Goal: Task Accomplishment & Management: Complete application form

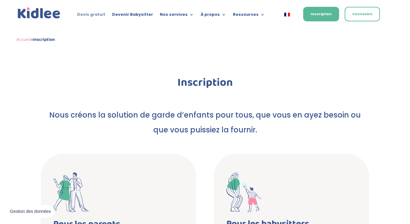
click at [98, 12] on link "Devis gratuit" at bounding box center [91, 15] width 28 height 7
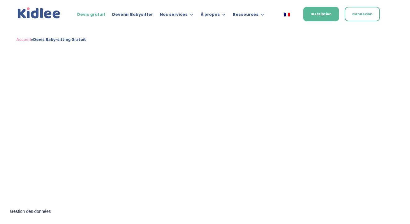
scroll to position [247, 0]
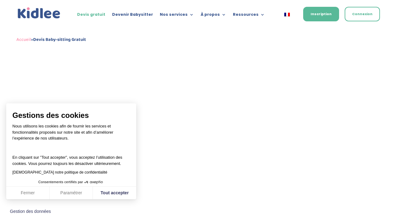
click at [29, 191] on button "Fermer" at bounding box center [27, 193] width 43 height 13
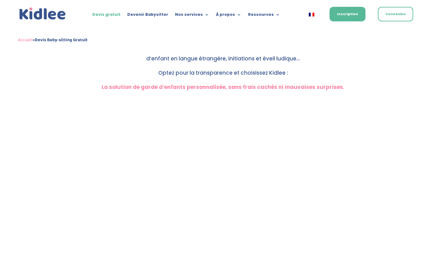
scroll to position [153, 0]
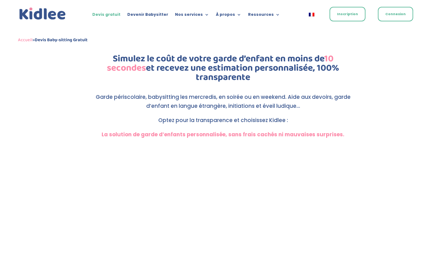
click at [348, 19] on link "Inscription" at bounding box center [348, 14] width 36 height 15
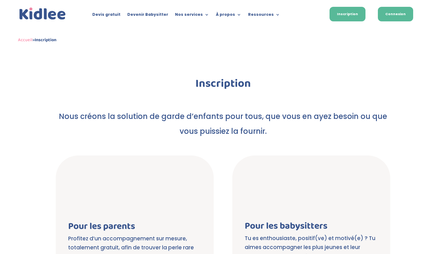
click at [390, 10] on link "Connexion" at bounding box center [395, 14] width 35 height 15
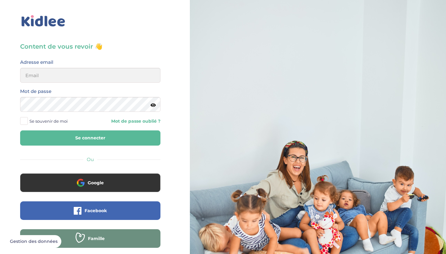
click at [81, 46] on h3 "Content de vous revoir 👋" at bounding box center [90, 46] width 140 height 9
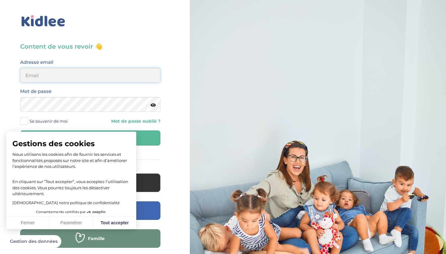
type input "helbeury@gmail.com"
click at [155, 106] on icon at bounding box center [153, 105] width 5 height 5
click at [42, 122] on span "Se souvenir de moi" at bounding box center [48, 121] width 38 height 8
click at [0, 0] on input "Se souvenir de moi" at bounding box center [0, 0] width 0 height 0
click at [42, 221] on button "Fermer" at bounding box center [27, 223] width 43 height 13
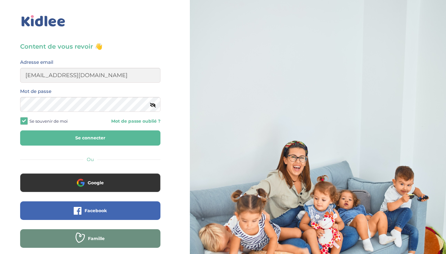
click at [97, 140] on button "Se connecter" at bounding box center [90, 138] width 140 height 15
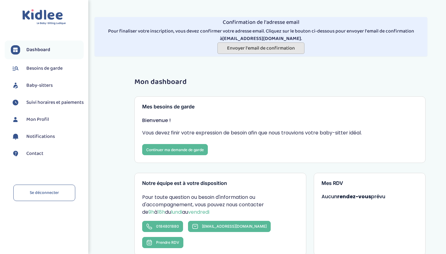
click at [241, 48] on span "Envoyer l'email de confirmation" at bounding box center [261, 48] width 68 height 8
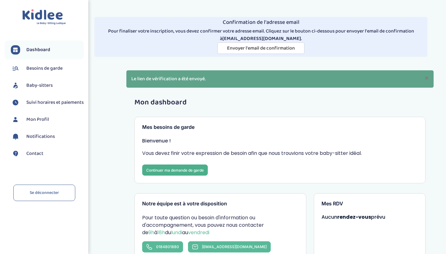
click at [184, 171] on link "Continuer ma demande de garde" at bounding box center [175, 170] width 66 height 11
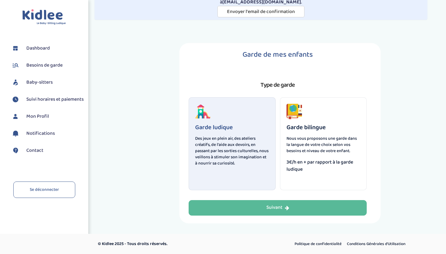
scroll to position [36, 0]
click at [247, 216] on div "Garde de mes enfants Type de garde Garde ludique Des jeux en plein air, des ate…" at bounding box center [279, 133] width 201 height 180
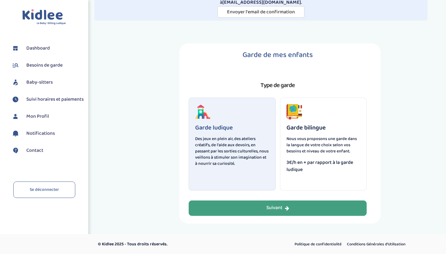
click at [247, 210] on button "Suivant" at bounding box center [278, 208] width 178 height 15
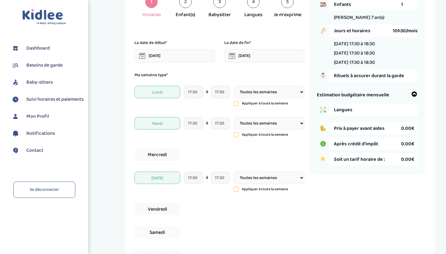
scroll to position [109, 0]
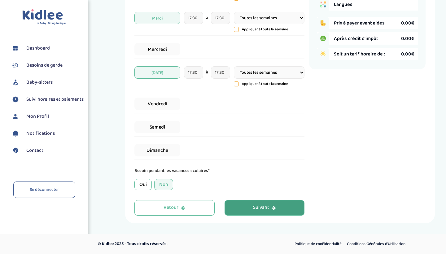
click at [259, 209] on div "Suivant" at bounding box center [264, 207] width 23 height 7
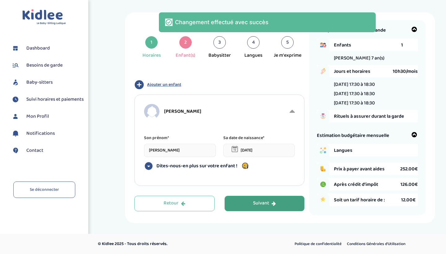
scroll to position [67, 0]
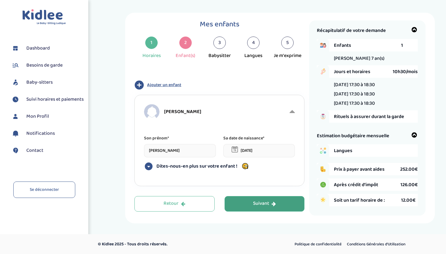
click at [199, 166] on span "Dites-nous-en plus sur votre enfant !" at bounding box center [197, 166] width 81 height 6
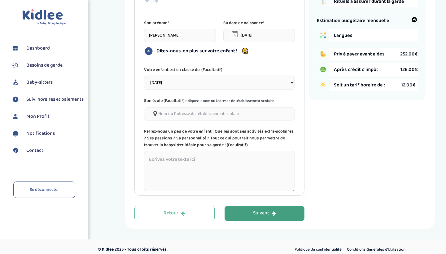
scroll to position [182, 0]
click at [199, 166] on textarea at bounding box center [219, 171] width 151 height 40
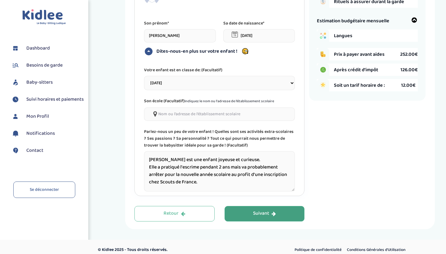
type textarea "Léonore est une enfant joyeuse et curieuse. Elle a pratiqué l'escrime pendant 2…"
click at [256, 206] on button "Suivant" at bounding box center [265, 213] width 80 height 15
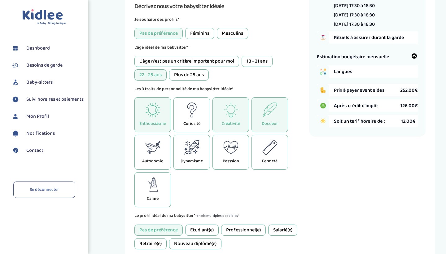
scroll to position [148, 0]
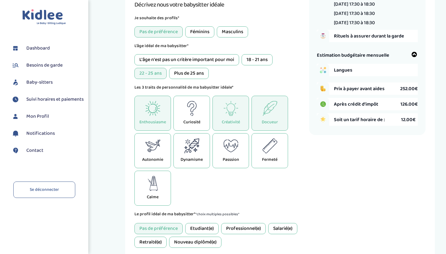
click at [185, 57] on div "L'âge n'est pas un critère important pour moi" at bounding box center [187, 59] width 105 height 11
click at [157, 74] on div "22 - 25 ans" at bounding box center [151, 73] width 32 height 11
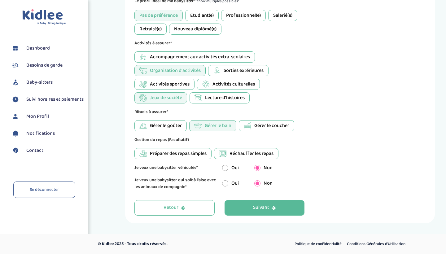
scroll to position [361, 0]
click at [247, 208] on button "Suivant" at bounding box center [265, 208] width 80 height 15
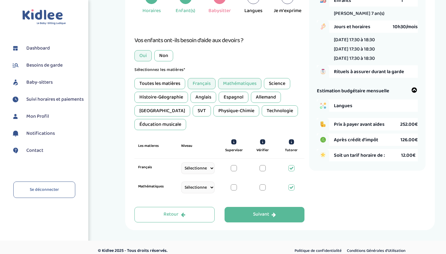
scroll to position [112, 0]
click at [263, 211] on div "Suivant" at bounding box center [264, 214] width 23 height 7
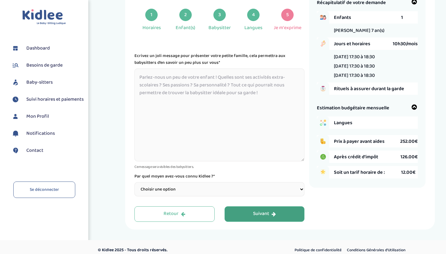
click at [216, 79] on textarea at bounding box center [220, 115] width 170 height 93
click at [211, 185] on select "Choisir une option Bouche à Oreille Google Plateforme Gens de confiance Faceboo…" at bounding box center [220, 189] width 170 height 14
select select "3"
click at [174, 79] on textarea at bounding box center [220, 115] width 170 height 93
type textarea "L"
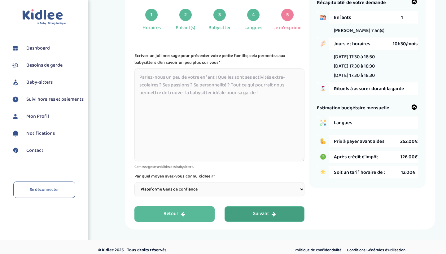
click at [191, 206] on button "Retour" at bounding box center [175, 213] width 80 height 15
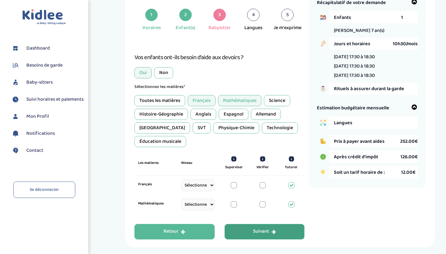
scroll to position [87, 0]
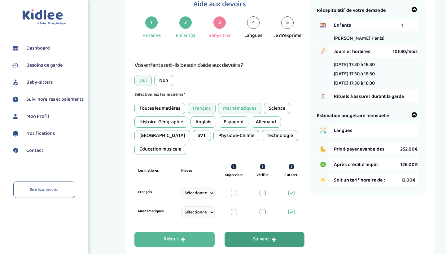
click at [188, 233] on button "Retour" at bounding box center [175, 239] width 80 height 15
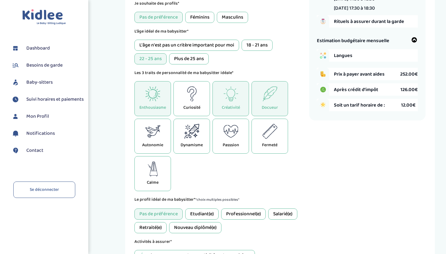
scroll to position [175, 0]
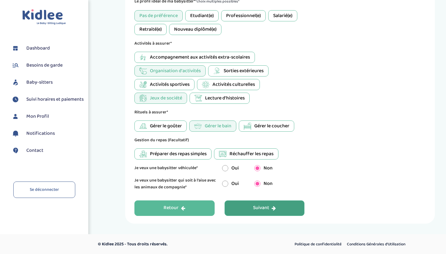
click at [184, 210] on icon "button" at bounding box center [183, 208] width 4 height 5
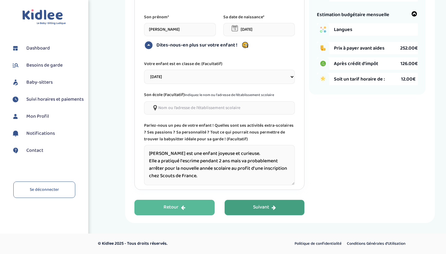
scroll to position [182, 0]
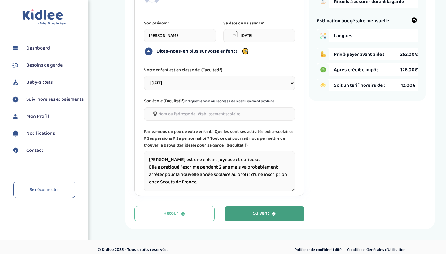
drag, startPoint x: 204, startPoint y: 177, endPoint x: 137, endPoint y: 153, distance: 71.8
click at [137, 153] on div "Léonore BIDRON Son prénom* Léonore BIDRON Sa date de naissance* 31-12-2017 Dite…" at bounding box center [220, 88] width 170 height 216
click at [249, 209] on button "Suivant" at bounding box center [265, 213] width 80 height 15
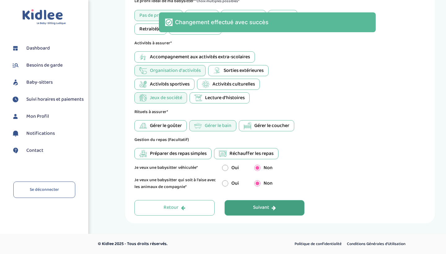
scroll to position [361, 0]
click at [249, 209] on button "Suivant" at bounding box center [265, 208] width 80 height 15
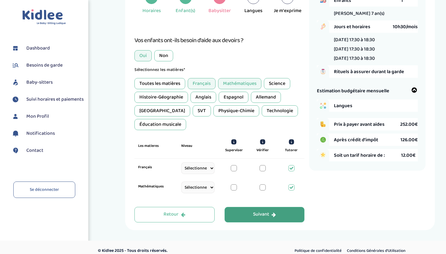
scroll to position [112, 0]
click at [260, 211] on div "Suivant" at bounding box center [264, 214] width 23 height 7
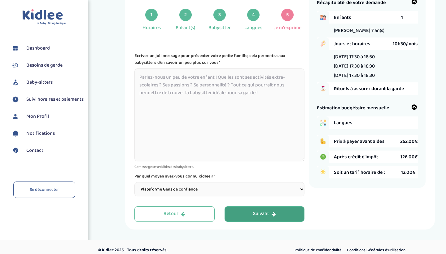
click at [221, 97] on textarea at bounding box center [220, 115] width 170 height 93
paste textarea "Léonore est une enfant joyeuse et curieuse. Elle a pratiqué l'escrime pendant 2…"
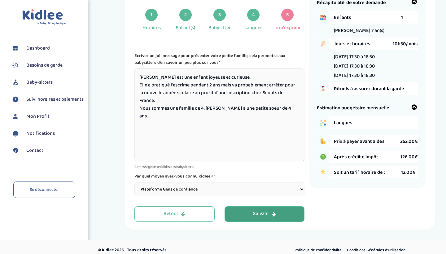
click at [215, 102] on textarea "Léonore est une enfant joyeuse et curieuse. Elle a pratiqué l'escrime pendant 2…" at bounding box center [220, 115] width 170 height 93
click at [295, 108] on textarea "Léonore est une enfant joyeuse et curieuse. Elle a pratiqué l'escrime pendant 2…" at bounding box center [220, 115] width 170 height 93
drag, startPoint x: 215, startPoint y: 117, endPoint x: 118, endPoint y: 117, distance: 97.0
click at [118, 117] on div "Informations supplémentaires 1 Horaires 2 Enfant(s) 3 Babysitter 4 Langues 5 Je…" at bounding box center [280, 107] width 332 height 245
click at [152, 115] on textarea "Léonore est une enfant joyeuse et curieuse. Elle a pratiqué l'escrime pendant 2…" at bounding box center [220, 115] width 170 height 93
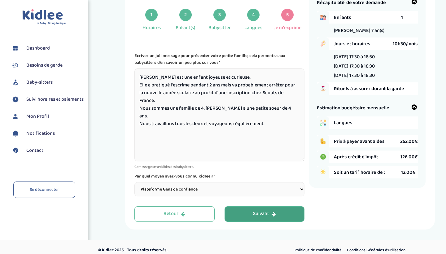
click at [269, 115] on textarea "Léonore est une enfant joyeuse et curieuse. Elle a pratiqué l'escrime pendant 2…" at bounding box center [220, 115] width 170 height 93
click at [205, 116] on textarea "Léonore est une enfant joyeuse et curieuse. Elle a pratiqué l'escrime pendant 2…" at bounding box center [220, 115] width 170 height 93
click at [206, 116] on textarea "Léonore est une enfant joyeuse et curieuse. Elle a pratiqué l'escrime pendant 2…" at bounding box center [220, 115] width 170 height 93
click at [220, 116] on textarea "Léonore est une enfant joyeuse et curieuse. Elle a pratiqué l'escrime pendant 2…" at bounding box center [220, 115] width 170 height 93
click at [254, 116] on textarea "Léonore est une enfant joyeuse et curieuse. Elle a pratiqué l'escrime pendant 2…" at bounding box center [220, 115] width 170 height 93
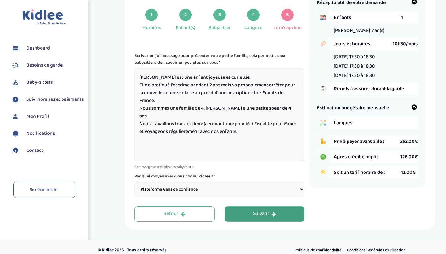
click at [299, 115] on textarea "Léonore est une enfant joyeuse et curieuse. Elle a pratiqué l'escrime pendant 2…" at bounding box center [220, 115] width 170 height 93
click at [275, 122] on textarea "Léonore est une enfant joyeuse et curieuse. Elle a pratiqué l'escrime pendant 2…" at bounding box center [220, 115] width 170 height 93
click at [288, 108] on textarea "Léonore est une enfant joyeuse et curieuse. Elle a pratiqué l'escrime pendant 2…" at bounding box center [220, 115] width 170 height 93
click at [270, 122] on textarea "Léonore est une enfant joyeuse et curieuse. Elle a pratiqué l'escrime pendant 2…" at bounding box center [220, 115] width 170 height 93
click at [263, 77] on textarea "Léonore est une enfant joyeuse et curieuse. Elle a pratiqué l'escrime pendant 2…" at bounding box center [220, 115] width 170 height 93
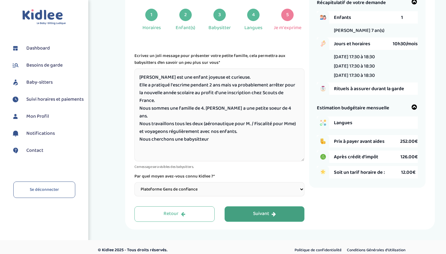
click at [227, 131] on textarea "Léonore est une enfant joyeuse et curieuse. Elle a pratiqué l'escrime pendant 2…" at bounding box center [220, 115] width 170 height 93
click at [181, 130] on textarea "Léonore est une enfant joyeuse et curieuse. Elle a pratiqué l'escrime pendant 2…" at bounding box center [220, 115] width 170 height 93
click at [227, 131] on textarea "Léonore est une enfant joyeuse et curieuse. Elle a pratiqué l'escrime pendant 2…" at bounding box center [220, 115] width 170 height 93
click at [226, 131] on textarea "Léonore est une enfant joyeuse et curieuse. Elle a pratiqué l'escrime pendant 2…" at bounding box center [220, 115] width 170 height 93
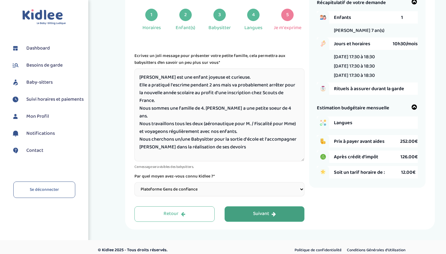
click at [239, 139] on textarea "Léonore est une enfant joyeuse et curieuse. Elle a pratiqué l'escrime pendant 2…" at bounding box center [220, 115] width 170 height 93
click at [160, 139] on textarea "Léonore est une enfant joyeuse et curieuse. Elle a pratiqué l'escrime pendant 2…" at bounding box center [220, 115] width 170 height 93
click at [219, 138] on textarea "Léonore est une enfant joyeuse et curieuse. Elle a pratiqué l'escrime pendant 2…" at bounding box center [220, 115] width 170 height 93
click at [213, 139] on textarea "Léonore est une enfant joyeuse et curieuse. Elle a pratiqué l'escrime pendant 2…" at bounding box center [220, 115] width 170 height 93
drag, startPoint x: 277, startPoint y: 139, endPoint x: 211, endPoint y: 140, distance: 66.1
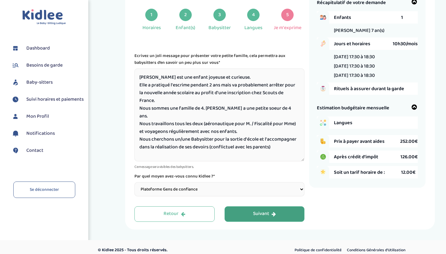
click at [211, 140] on textarea "Léonore est une enfant joyeuse et curieuse. Elle a pratiqué l'escrime pendant 2…" at bounding box center [220, 115] width 170 height 93
click at [210, 139] on textarea "Léonore est une enfant joyeuse et curieuse. Elle a pratiqué l'escrime pendant 2…" at bounding box center [220, 115] width 170 height 93
click at [197, 144] on textarea "Léonore est une enfant joyeuse et curieuse. Elle a pratiqué l'escrime pendant 2…" at bounding box center [220, 115] width 170 height 93
click at [215, 131] on textarea "Léonore est une enfant joyeuse et curieuse. Elle a pratiqué l'escrime pendant 2…" at bounding box center [220, 115] width 170 height 93
click at [239, 147] on textarea "Léonore est une enfant joyeuse et curieuse. Elle a pratiqué l'escrime pendant 2…" at bounding box center [220, 115] width 170 height 93
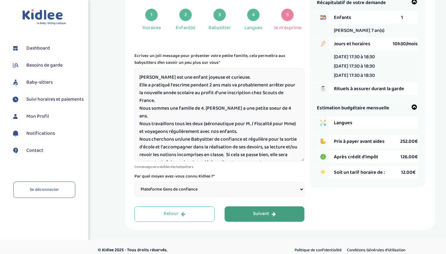
click at [222, 155] on textarea "Léonore est une enfant joyeuse et curieuse. Elle a pratiqué l'escrime pendant 2…" at bounding box center [220, 115] width 170 height 93
click at [290, 153] on textarea "Léonore est une enfant joyeuse et curieuse. Elle a pratiqué l'escrime pendant 2…" at bounding box center [220, 115] width 170 height 93
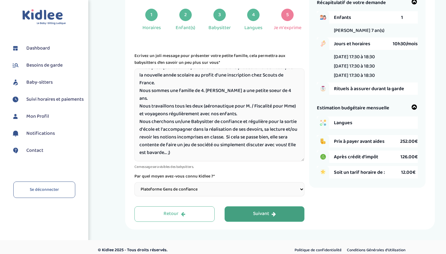
scroll to position [18, 0]
type textarea "Léonore est une enfant joyeuse et curieuse. Elle a pratiqué l'escrime pendant 2…"
click at [256, 210] on div "Suivant" at bounding box center [264, 213] width 23 height 7
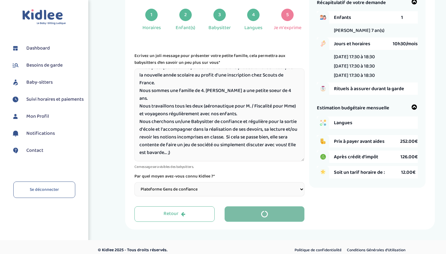
scroll to position [67, 0]
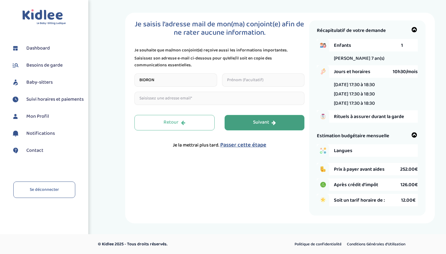
type input "BIDRON"
type input "H"
click at [253, 80] on input "[PERSON_NAME]" at bounding box center [263, 79] width 83 height 13
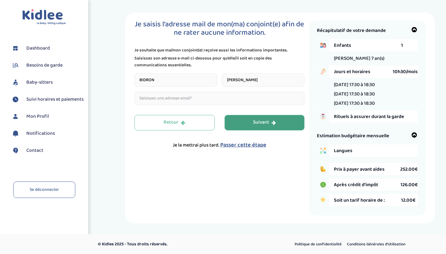
click at [297, 79] on input "[PERSON_NAME]" at bounding box center [263, 79] width 83 height 13
type input "[PERSON_NAME]"
click at [240, 163] on div "Je saisis l’adresse mail de mon(ma) conjoint(e) afin de ne rater aucune informa…" at bounding box center [222, 117] width 175 height 195
click at [187, 92] on input "email" at bounding box center [220, 98] width 170 height 13
type input "O"
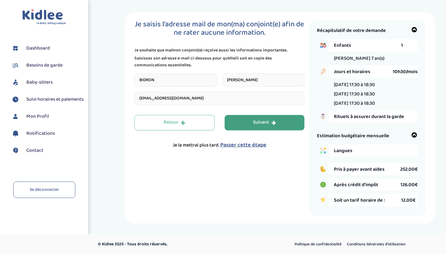
type input "[EMAIL_ADDRESS][DOMAIN_NAME]"
click at [259, 125] on div "Suivant" at bounding box center [264, 122] width 23 height 7
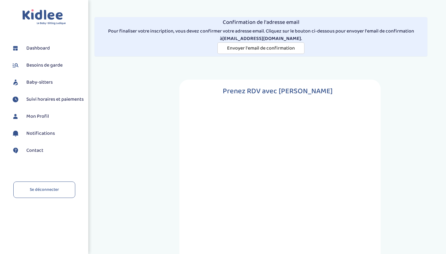
scroll to position [0, 0]
click at [274, 48] on span "Envoyer l'email de confirmation" at bounding box center [261, 48] width 68 height 8
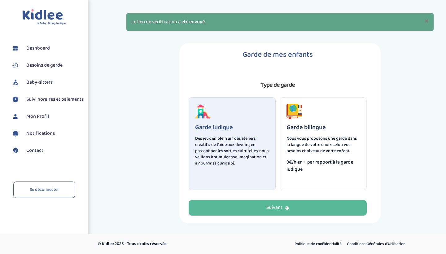
scroll to position [57, 0]
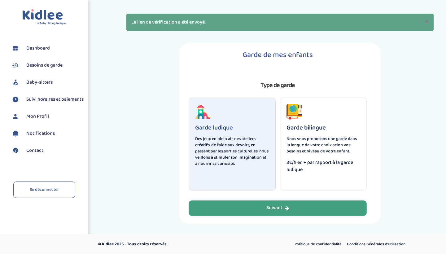
click at [256, 207] on button "Suivant" at bounding box center [278, 208] width 178 height 15
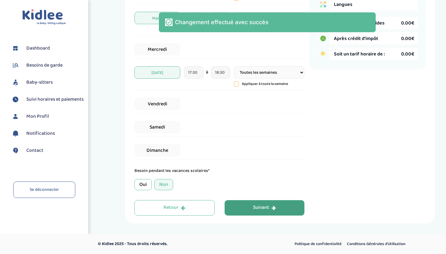
click at [256, 207] on div "Suivant" at bounding box center [264, 207] width 23 height 7
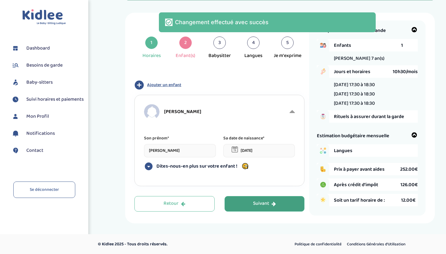
click at [256, 207] on div "Suivant" at bounding box center [264, 203] width 23 height 7
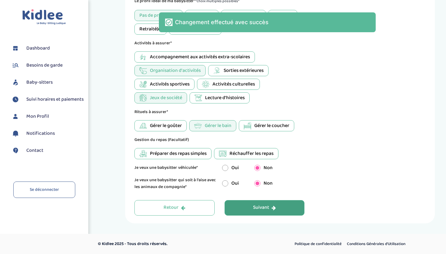
scroll to position [381, 0]
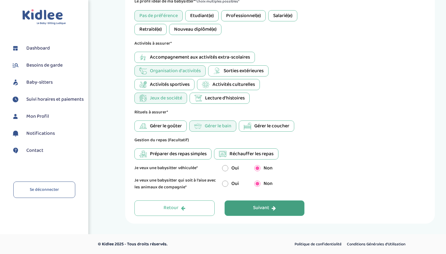
click at [256, 207] on div "Suivant" at bounding box center [264, 208] width 23 height 7
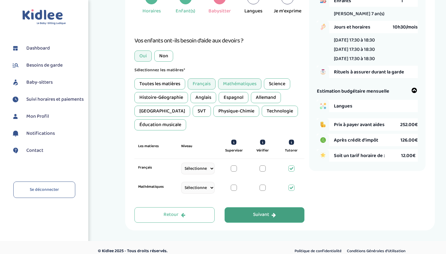
click at [256, 211] on div "Suivant" at bounding box center [264, 214] width 23 height 7
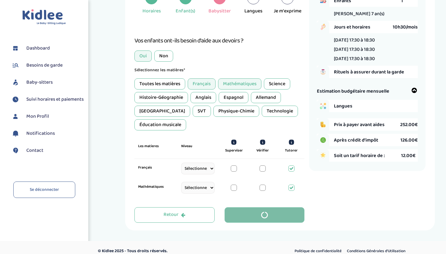
scroll to position [115, 0]
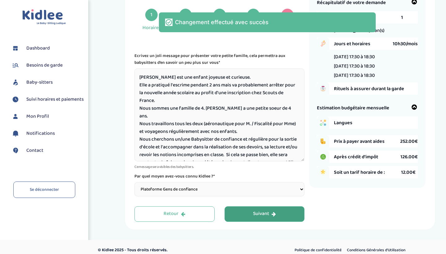
click at [256, 210] on div "Suivant" at bounding box center [264, 213] width 23 height 7
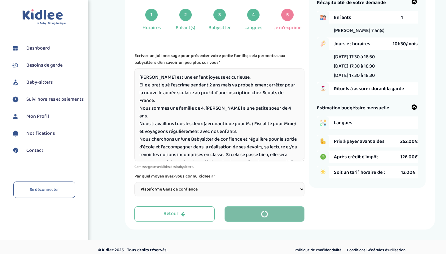
scroll to position [87, 0]
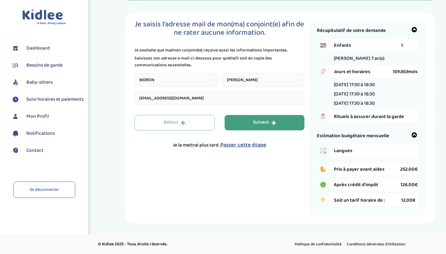
click at [247, 123] on button "Suivant" at bounding box center [265, 122] width 80 height 15
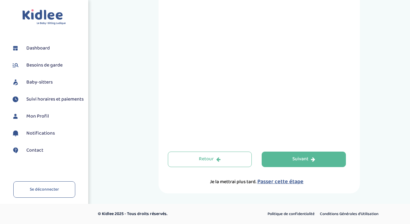
scroll to position [320, 0]
click at [267, 181] on span "Passer cette étape" at bounding box center [281, 182] width 46 height 9
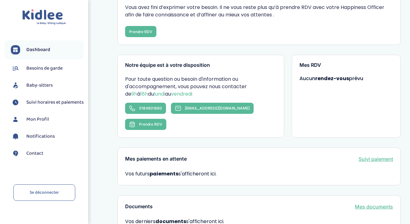
scroll to position [123, 0]
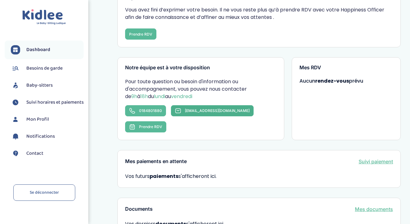
click at [197, 111] on span "[EMAIL_ADDRESS][DOMAIN_NAME]" at bounding box center [217, 110] width 65 height 5
click at [209, 110] on span "[EMAIL_ADDRESS][DOMAIN_NAME]" at bounding box center [217, 110] width 65 height 5
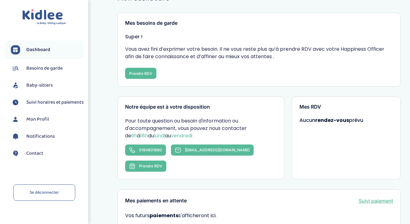
scroll to position [46, 0]
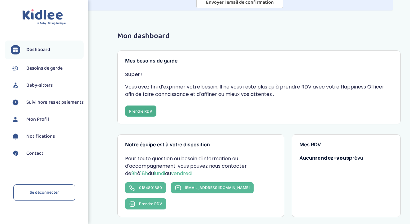
click at [143, 113] on button "Prendre RDV" at bounding box center [140, 111] width 31 height 11
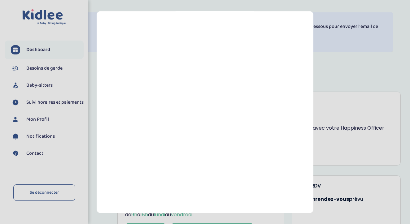
scroll to position [0, 0]
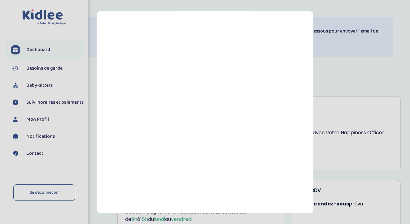
click at [338, 44] on section "Prendre rendez-vous [GEOGRAPHIC_DATA]" at bounding box center [205, 112] width 410 height 224
click at [333, 93] on section "Prendre rendez-vous [GEOGRAPHIC_DATA]" at bounding box center [205, 112] width 410 height 224
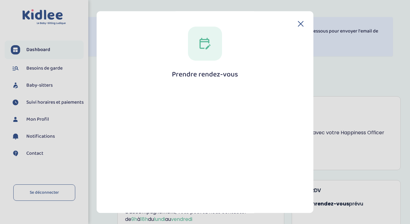
click at [299, 22] on icon at bounding box center [301, 23] width 5 height 5
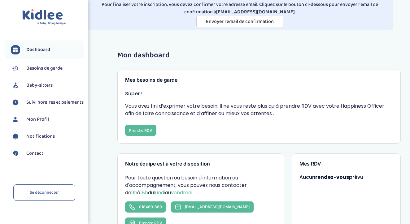
scroll to position [27, 0]
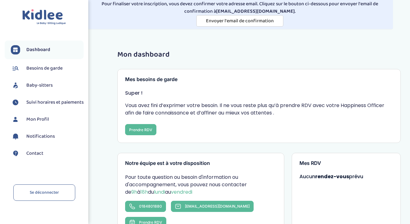
click at [54, 69] on span "Besoins de garde" at bounding box center [44, 68] width 36 height 7
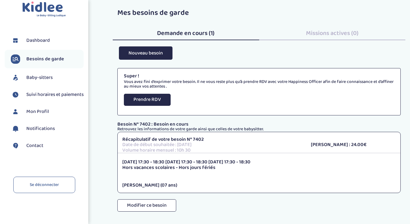
scroll to position [68, 0]
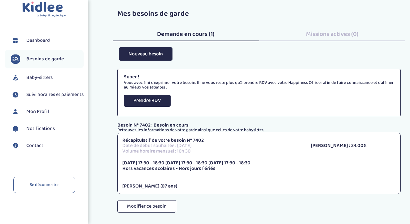
click at [49, 91] on span "Suivi horaires et paiements" at bounding box center [54, 94] width 57 height 7
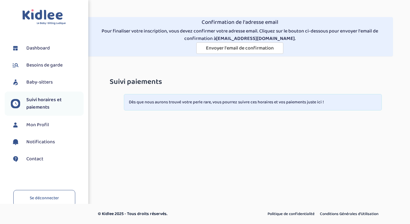
click at [38, 126] on span "Mon Profil" at bounding box center [37, 125] width 23 height 7
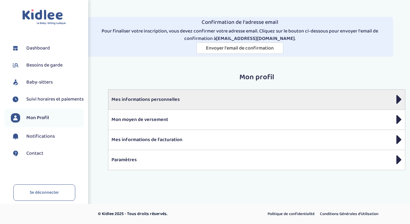
click at [169, 96] on p "Mes informations personnelles" at bounding box center [257, 99] width 291 height 7
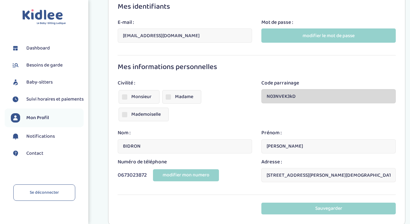
scroll to position [114, 0]
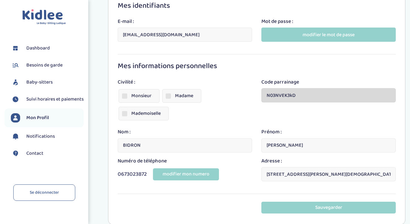
click at [169, 96] on span at bounding box center [168, 96] width 5 height 5
click at [0, 0] on input "Madame" at bounding box center [0, 0] width 0 height 0
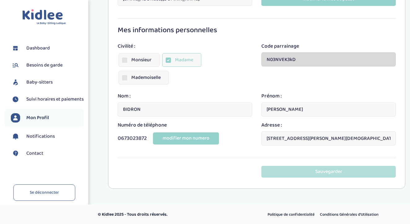
scroll to position [150, 0]
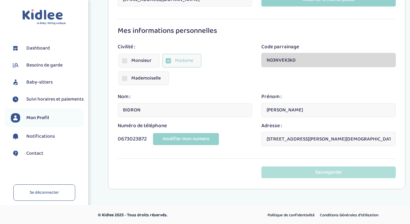
click at [290, 174] on button "Sauvegarder" at bounding box center [329, 172] width 135 height 11
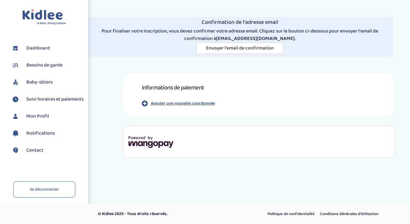
click at [42, 120] on span "Mon Profil" at bounding box center [37, 116] width 23 height 7
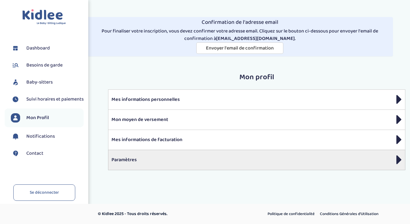
click at [155, 158] on p "Paramètres" at bounding box center [257, 160] width 291 height 7
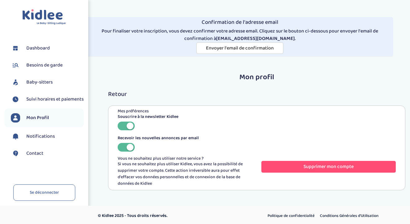
click at [48, 158] on link "Contact" at bounding box center [47, 153] width 73 height 9
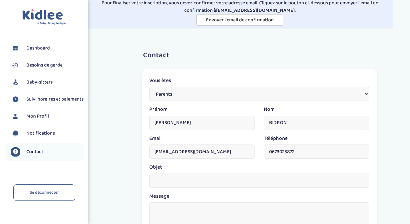
scroll to position [28, 0]
click at [189, 93] on select "Parents Babysitter Une entreprise" at bounding box center [259, 94] width 220 height 14
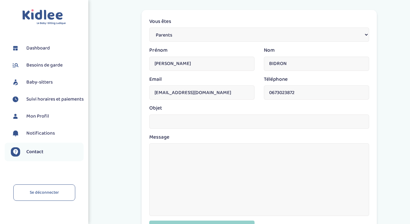
scroll to position [87, 0]
click at [190, 117] on input "text" at bounding box center [259, 122] width 220 height 14
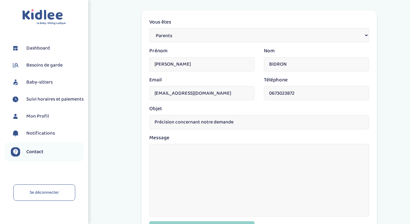
type input "Précision concernant notre demande"
click at [178, 150] on textarea at bounding box center [259, 180] width 220 height 73
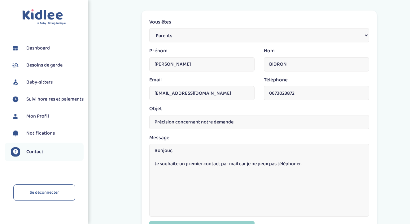
click at [153, 163] on textarea "Bonjour, Je souhaite un premier contact par mail car je ne peux pas téléphoner." at bounding box center [259, 180] width 220 height 73
click at [185, 163] on textarea "Bonjour, Etant malentandante, je souhaite un premier contact par mail car je ne…" at bounding box center [259, 180] width 220 height 73
click at [253, 163] on textarea "Bonjour, Etant malentendante, je souhaite un premier contact par mail car je ne…" at bounding box center [259, 180] width 220 height 73
click at [358, 161] on textarea "Bonjour, Etant malentendante, je souhaite un premier contact par mail car je ne…" at bounding box center [259, 180] width 220 height 73
click at [155, 169] on textarea "Bonjour, Etant malentendante, je souhaite un premier contact par mail car je ne…" at bounding box center [259, 180] width 220 height 73
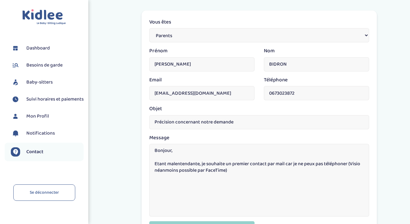
click at [234, 169] on textarea "Bonjour, Etant malentendante, je souhaite un premier contact par mail car je ne…" at bounding box center [259, 180] width 220 height 73
click at [288, 162] on textarea "Bonjour, Etant malentendante, je souhaite un premier contact par mail car je ne…" at bounding box center [259, 180] width 220 height 73
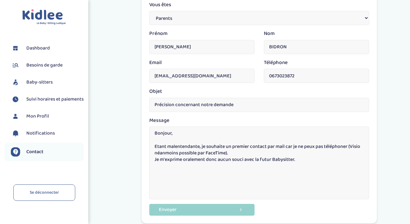
scroll to position [105, 0]
drag, startPoint x: 303, startPoint y: 160, endPoint x: 148, endPoint y: 131, distance: 157.6
click at [148, 131] on div "Message Bonjour, Etant malentendante, je souhaite un premier contact par mail c…" at bounding box center [259, 160] width 229 height 88
type textarea "Bonjour, Etant malentendante, je souhaite un premier contact par mail car je ne…"
click at [36, 81] on span "Baby-sitters" at bounding box center [39, 82] width 26 height 7
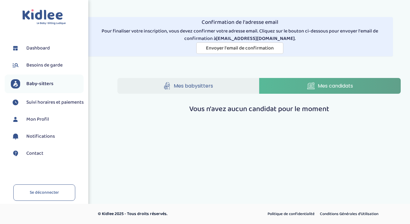
click at [40, 67] on span "Besoins de garde" at bounding box center [44, 65] width 36 height 7
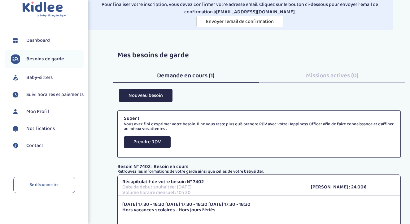
scroll to position [29, 0]
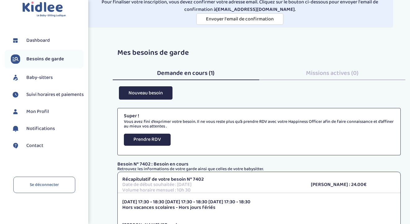
click at [59, 148] on link "Contact" at bounding box center [47, 145] width 73 height 9
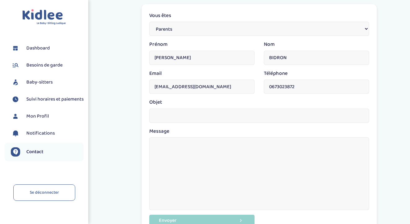
scroll to position [104, 0]
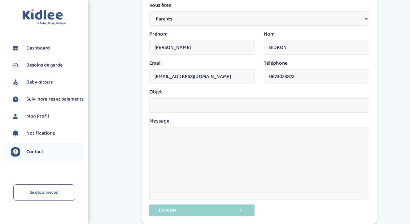
click at [229, 151] on textarea at bounding box center [259, 163] width 220 height 73
paste textarea "Bonjour, Etant malentendante, je souhaite un premier contact par mail car je ne…"
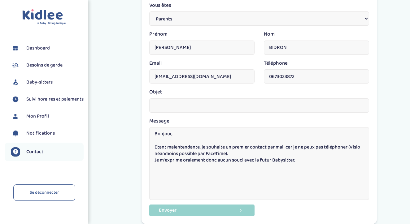
click at [288, 144] on textarea "Bonjour, Etant malentendante, je souhaite un premier contact par mail car je ne…" at bounding box center [259, 163] width 220 height 73
click at [306, 154] on textarea "Bonjour, Etant malentendante, je souhaite un premier contact par mail avec le H…" at bounding box center [259, 163] width 220 height 73
click at [304, 158] on textarea "Bonjour, Etant malentendante, je souhaite un premier contact par mail avec le H…" at bounding box center [259, 163] width 220 height 73
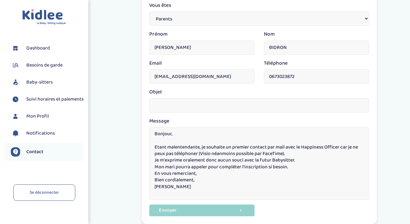
type textarea "Bonjour, Etant malentendante, je souhaite un premier contact par mail avec le H…"
click at [261, 104] on input "text" at bounding box center [259, 106] width 220 height 14
type input "Précision concernant l'inscription"
click at [285, 152] on textarea "Bonjour, Etant malentendante, je souhaite un premier contact par mail avec le H…" at bounding box center [259, 163] width 220 height 73
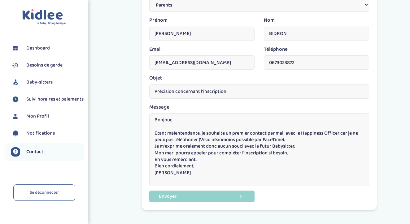
scroll to position [130, 0]
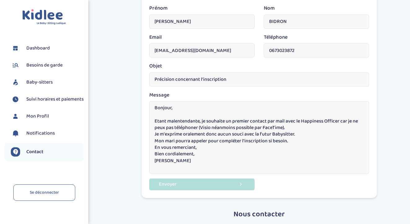
click at [215, 184] on button "Envoyer" at bounding box center [201, 184] width 105 height 11
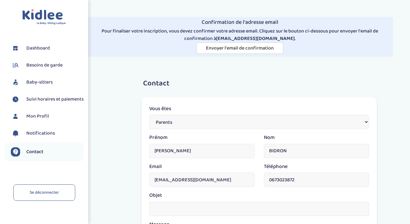
click at [42, 47] on span "Dashboard" at bounding box center [38, 48] width 24 height 7
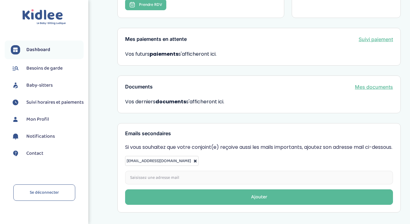
scroll to position [256, 0]
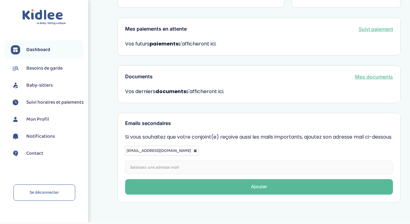
click at [48, 140] on span "Notifications" at bounding box center [40, 136] width 29 height 7
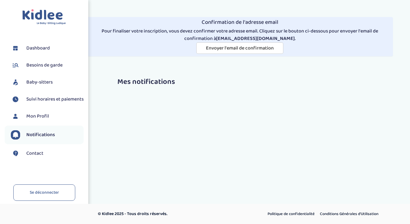
click at [40, 119] on span "Mon Profil" at bounding box center [37, 116] width 23 height 7
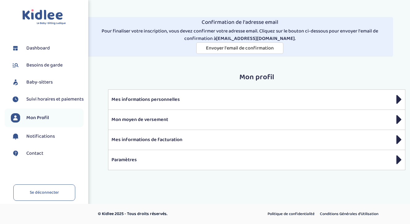
click at [46, 84] on span "Baby-sitters" at bounding box center [39, 82] width 26 height 7
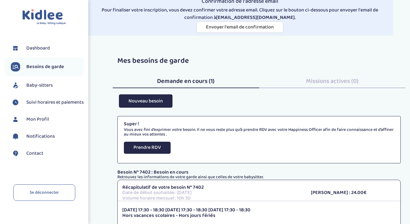
scroll to position [29, 0]
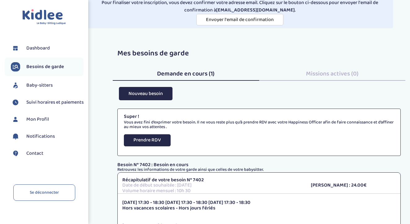
click at [328, 74] on span "Missions actives (0)" at bounding box center [332, 74] width 53 height 10
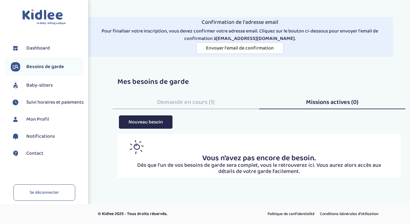
click at [197, 102] on span "Demande en cours (1)" at bounding box center [186, 102] width 58 height 10
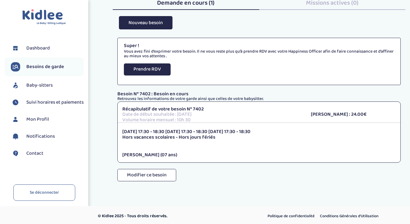
scroll to position [99, 0]
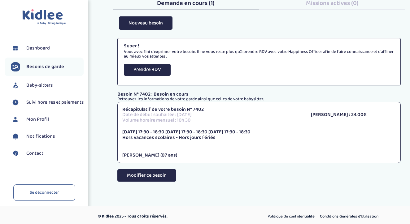
click at [161, 175] on button "Modifier ce besoin" at bounding box center [146, 176] width 59 height 12
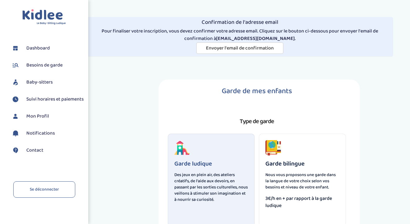
select select "6"
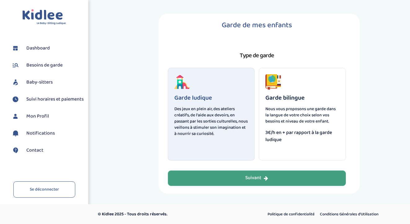
click at [246, 183] on button "Suivant" at bounding box center [257, 178] width 178 height 15
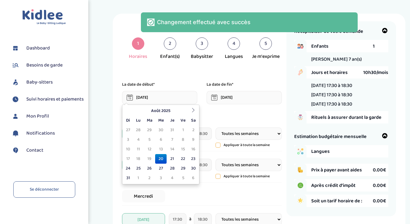
click at [163, 99] on input "14-09-2025" at bounding box center [159, 97] width 75 height 13
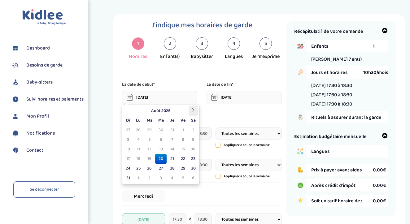
click at [192, 111] on icon at bounding box center [193, 110] width 4 height 4
click at [139, 151] on td "15" at bounding box center [138, 150] width 11 height 10
type input "15-09-2025"
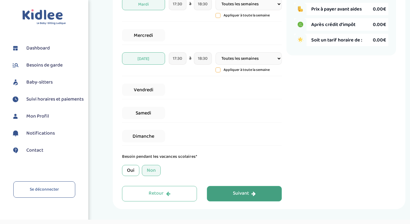
click at [227, 192] on button "Suivant" at bounding box center [244, 193] width 75 height 15
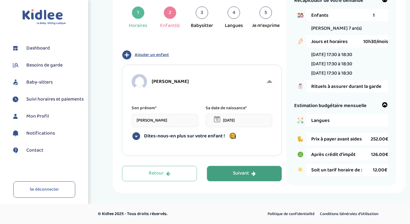
scroll to position [97, 0]
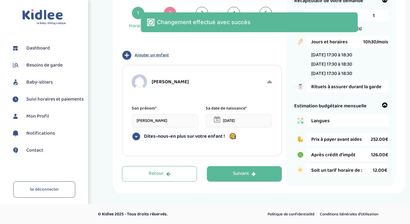
click at [48, 46] on span "Dashboard" at bounding box center [38, 48] width 24 height 7
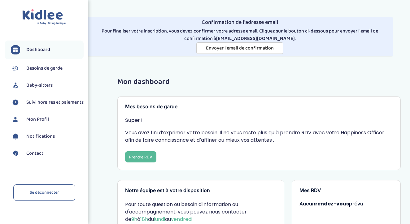
click at [42, 86] on span "Baby-sitters" at bounding box center [39, 85] width 26 height 7
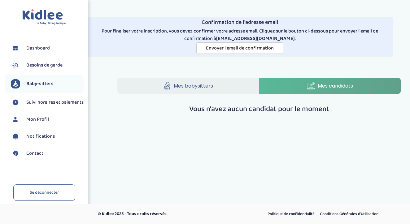
click at [51, 67] on span "Besoins de garde" at bounding box center [44, 65] width 36 height 7
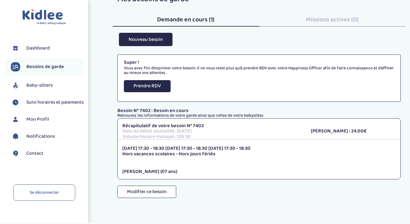
scroll to position [83, 0]
click at [44, 124] on link "Mon Profil" at bounding box center [47, 119] width 73 height 9
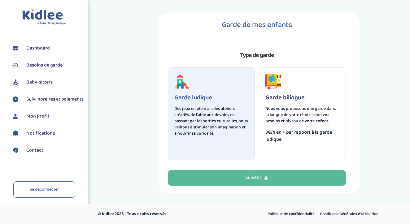
scroll to position [66, 0]
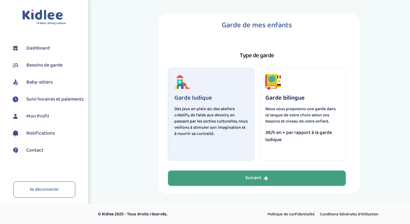
click at [228, 178] on button "Suivant" at bounding box center [257, 178] width 178 height 15
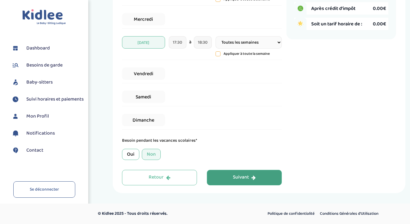
scroll to position [243, 0]
click at [236, 178] on div "Suivant" at bounding box center [244, 178] width 23 height 7
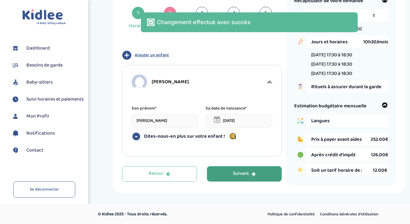
click at [236, 178] on button "Suivant" at bounding box center [244, 173] width 75 height 15
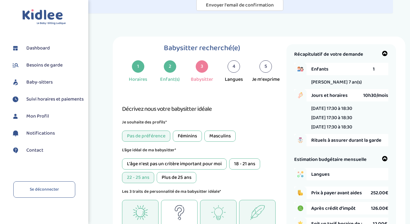
scroll to position [42, 0]
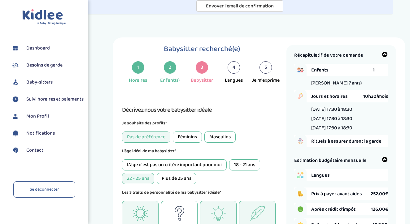
click at [189, 179] on div "Plus de 25 ans" at bounding box center [177, 178] width 40 height 11
click at [146, 179] on div "22 - 25 ans" at bounding box center [138, 178] width 32 height 11
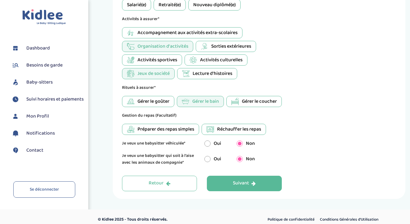
scroll to position [389, 0]
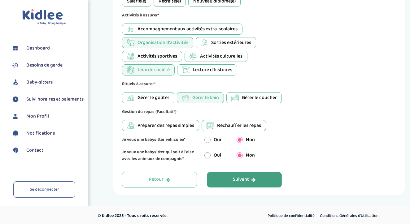
click at [241, 184] on div "Suivant" at bounding box center [244, 179] width 23 height 7
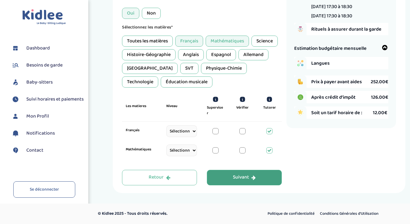
scroll to position [147, 0]
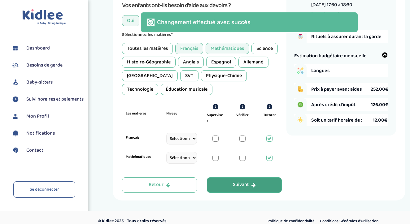
click at [238, 182] on div "Suivant" at bounding box center [244, 185] width 23 height 7
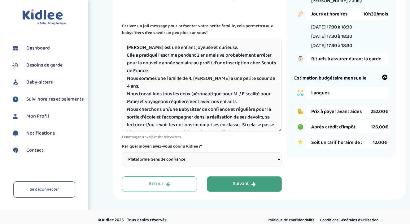
scroll to position [0, 0]
click at [157, 109] on textarea "Léonore est une enfant joyeuse et curieuse. Elle a pratiqué l'escrime pendant 2…" at bounding box center [202, 85] width 160 height 93
type textarea "Léonore est une enfant joyeuse et curieuse. Elle a pratiqué l'escrime pendant 2…"
click at [223, 177] on button "Suivant" at bounding box center [244, 184] width 75 height 15
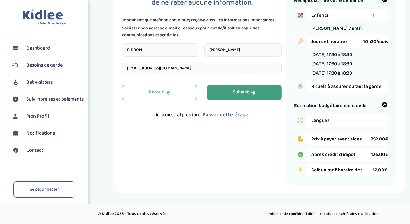
scroll to position [97, 0]
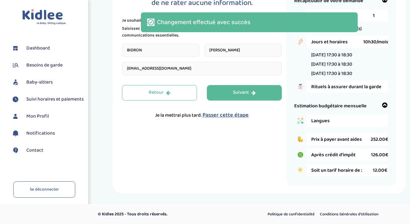
click at [46, 50] on span "Dashboard" at bounding box center [38, 48] width 24 height 7
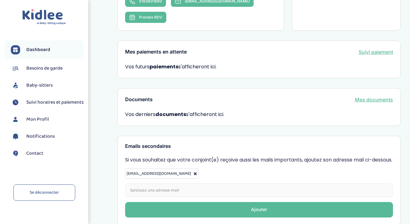
scroll to position [243, 0]
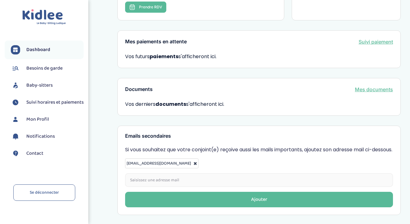
click at [48, 123] on span "Mon Profil" at bounding box center [37, 119] width 23 height 7
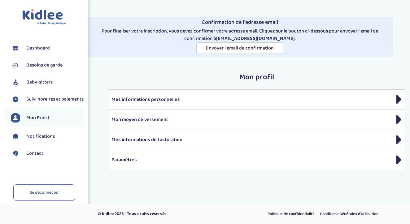
click at [46, 84] on span "Baby-sitters" at bounding box center [39, 82] width 26 height 7
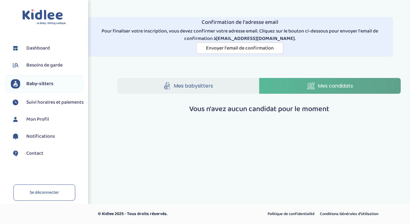
click at [51, 66] on span "Besoins de garde" at bounding box center [44, 65] width 36 height 7
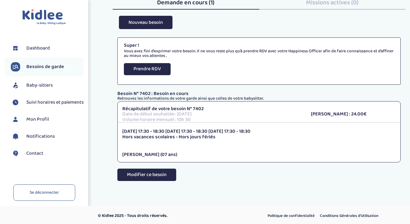
scroll to position [99, 0]
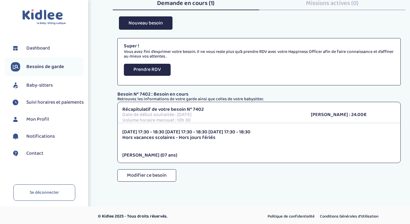
click at [45, 47] on span "Dashboard" at bounding box center [38, 48] width 24 height 7
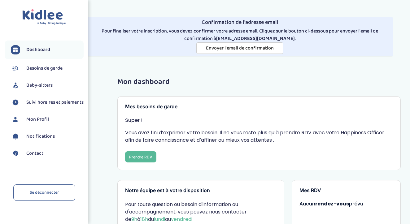
click at [61, 68] on span "Besoins de garde" at bounding box center [44, 68] width 36 height 7
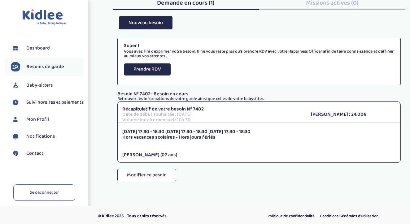
scroll to position [99, 0]
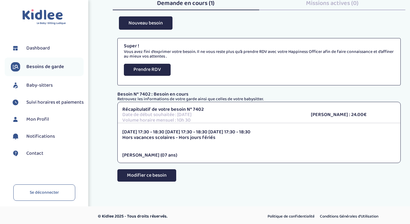
click at [153, 172] on button "Modifier ce besoin" at bounding box center [146, 176] width 59 height 12
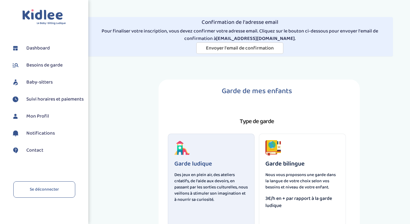
scroll to position [50, 0]
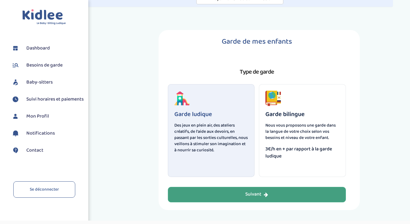
click at [210, 196] on button "Suivant" at bounding box center [257, 194] width 178 height 15
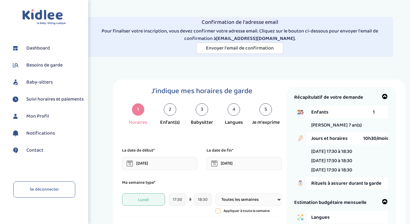
scroll to position [0, 0]
click at [266, 108] on div "5" at bounding box center [266, 110] width 12 height 12
click at [233, 110] on div "4" at bounding box center [234, 110] width 12 height 12
click at [199, 112] on div "3" at bounding box center [202, 110] width 12 height 12
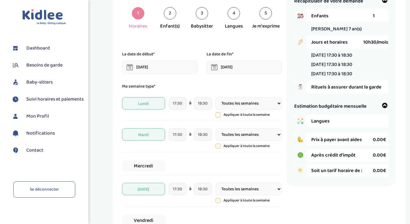
scroll to position [94, 0]
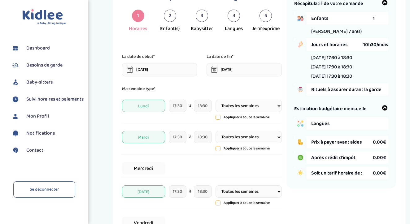
click at [352, 159] on span "Après crédit d’impôt" at bounding box center [343, 158] width 62 height 8
click at [351, 146] on div "Prix à payer avant aides 0.00€" at bounding box center [350, 142] width 77 height 12
click at [332, 124] on span "Langues" at bounding box center [343, 124] width 62 height 8
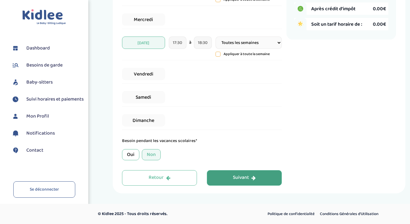
click at [276, 179] on button "Suivant" at bounding box center [244, 177] width 75 height 15
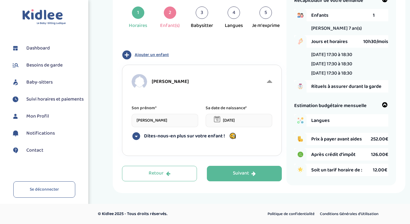
scroll to position [97, 0]
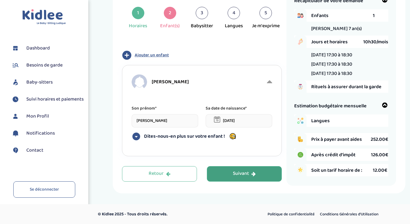
click at [231, 172] on button "Suivant" at bounding box center [244, 173] width 75 height 15
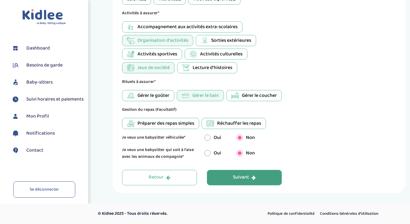
click at [231, 176] on button "Suivant" at bounding box center [244, 177] width 75 height 15
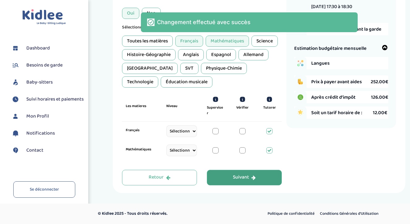
scroll to position [147, 0]
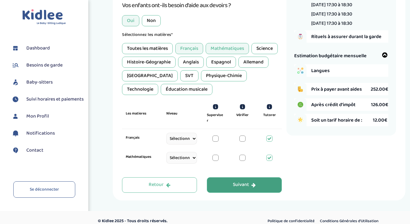
click at [231, 184] on button "Suivant" at bounding box center [244, 185] width 75 height 15
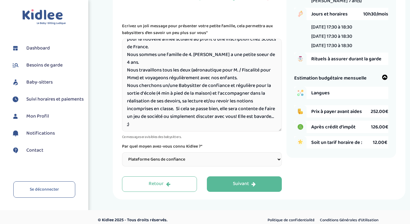
scroll to position [25, 0]
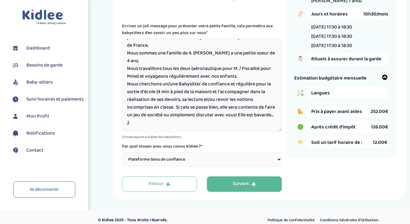
click at [191, 100] on textarea "[PERSON_NAME] est une enfant joyeuse et curieuse. Elle a pratiqué l'escrime pen…" at bounding box center [202, 85] width 160 height 93
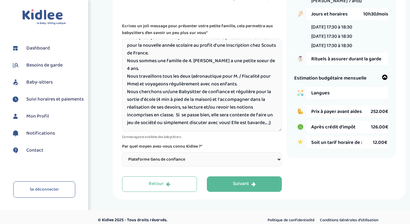
scroll to position [18, 0]
click at [261, 108] on textarea "[PERSON_NAME] est une enfant joyeuse et curieuse. Elle a pratiqué l'escrime pen…" at bounding box center [202, 85] width 160 height 93
type textarea "[PERSON_NAME] est une enfant joyeuse et curieuse. Elle a pratiqué l'escrime pen…"
